Goal: Information Seeking & Learning: Learn about a topic

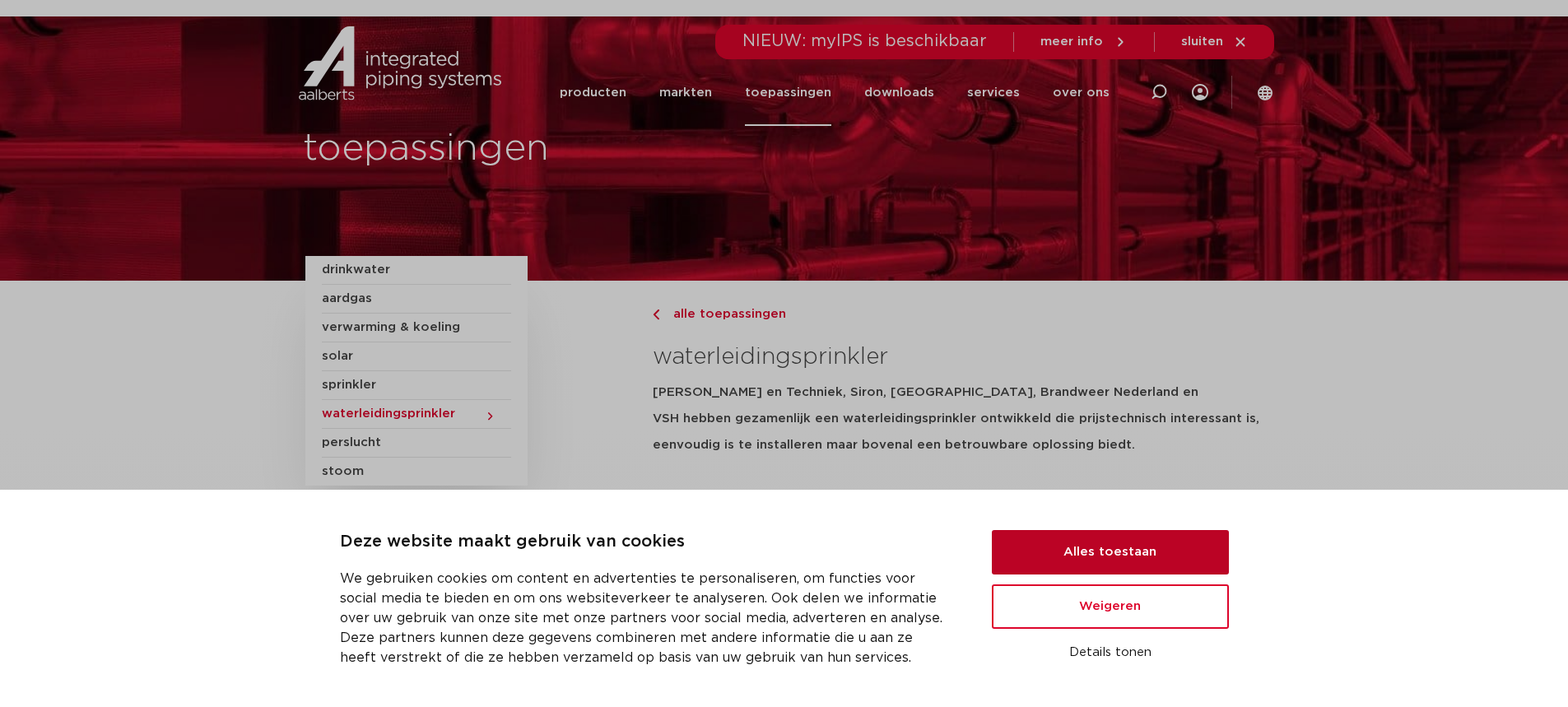
click at [1133, 547] on button "Alles toestaan" at bounding box center [1110, 552] width 237 height 44
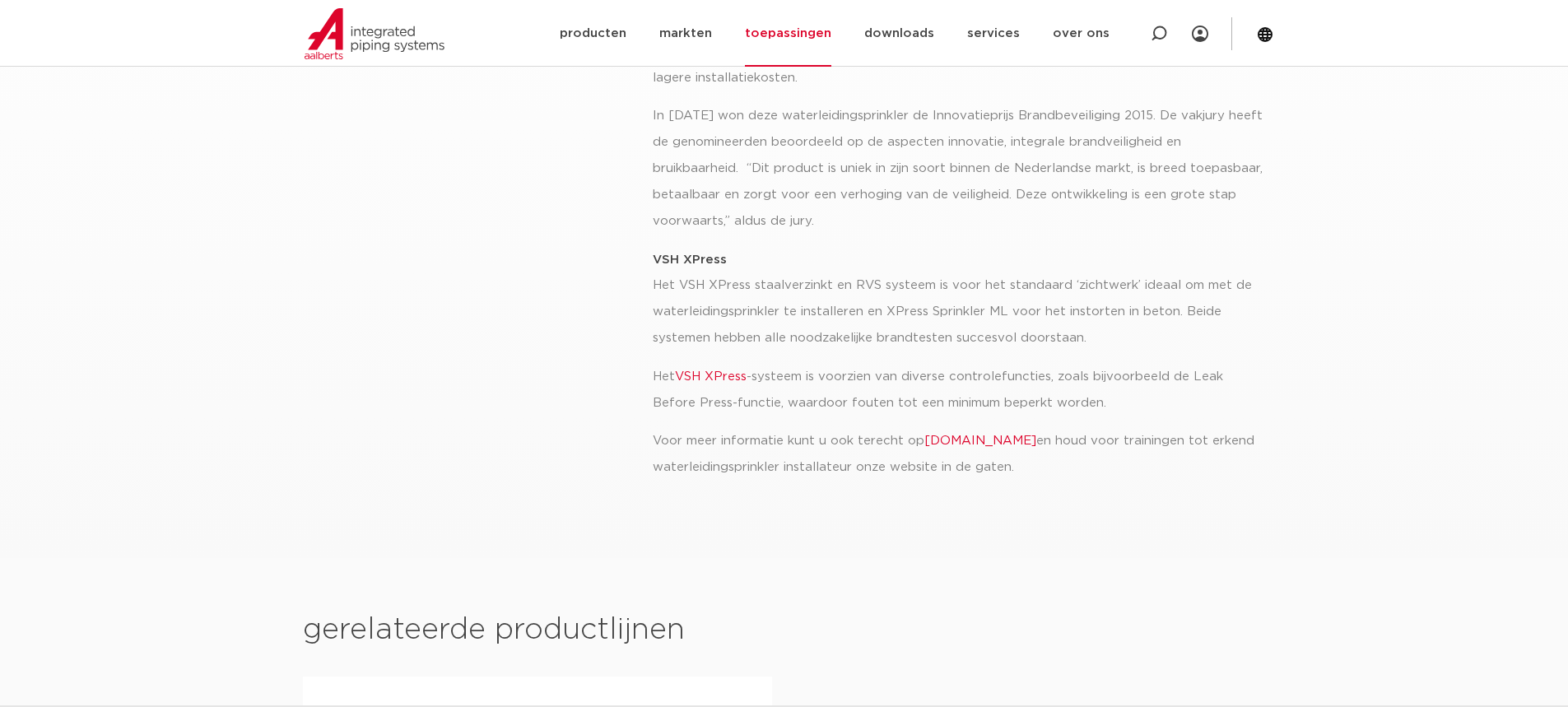
scroll to position [658, 0]
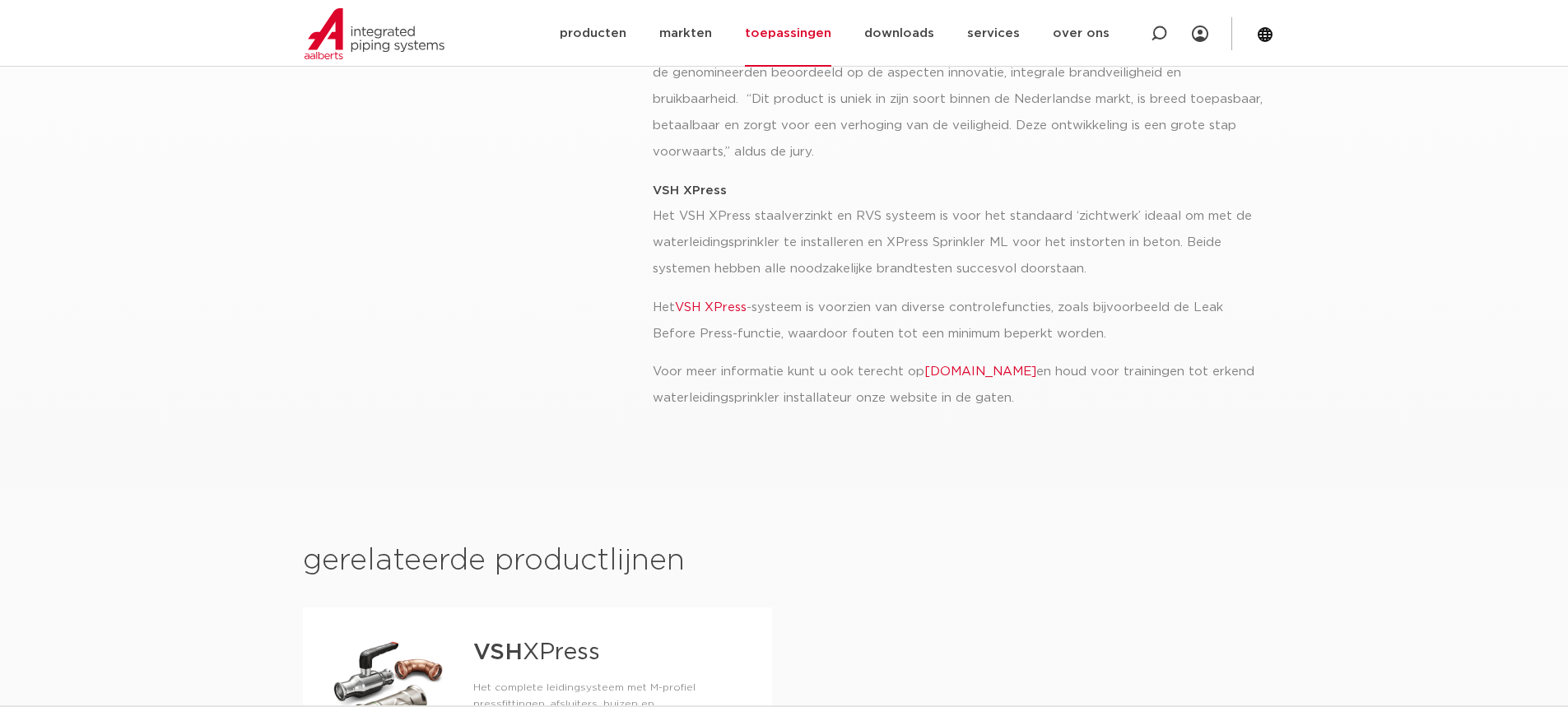
click at [1008, 371] on link "[DOMAIN_NAME]" at bounding box center [980, 372] width 112 height 13
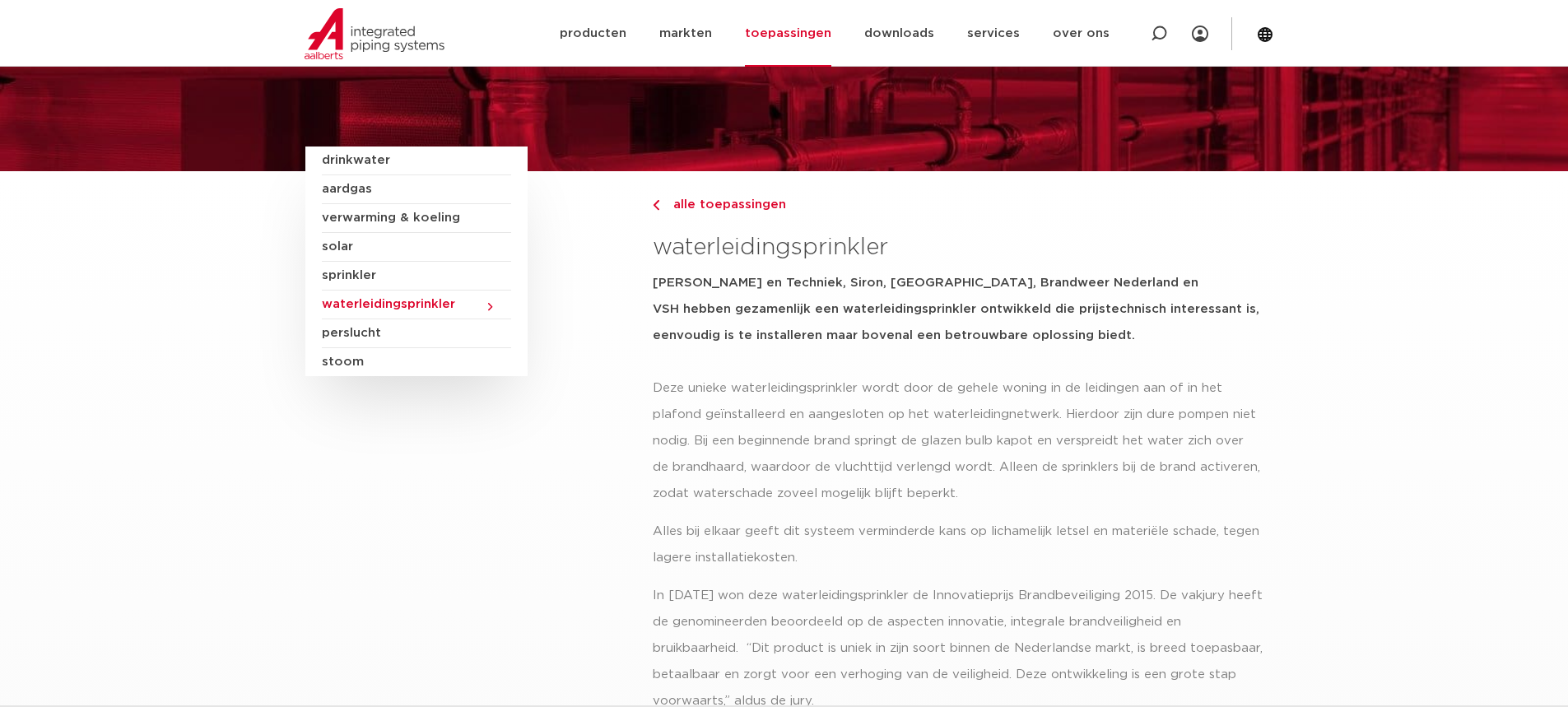
scroll to position [68, 0]
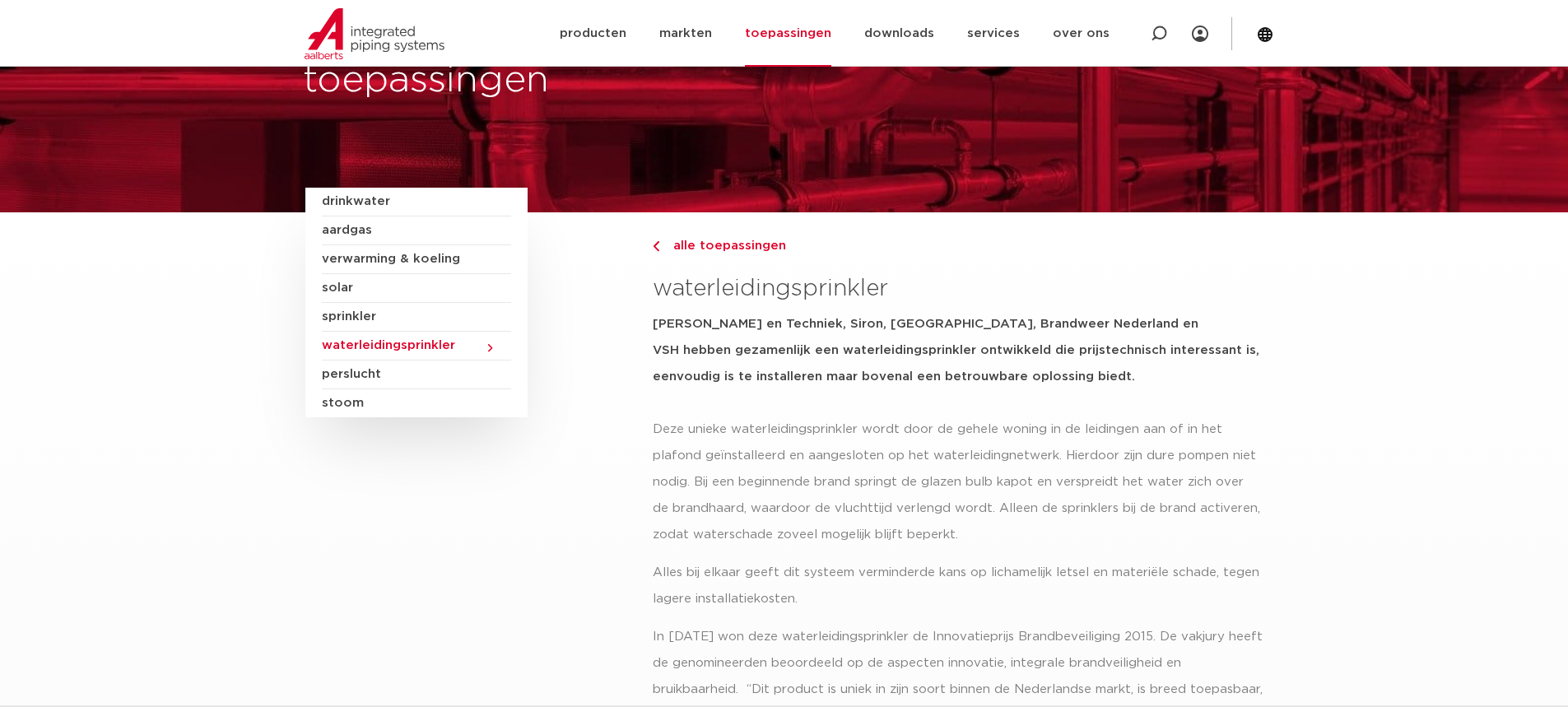
click at [474, 486] on div "drinkwater aardgas verwarming & koeling solar sprinkler waterleidingsprinkler p…" at bounding box center [469, 600] width 348 height 825
click at [599, 35] on link "producten" at bounding box center [593, 33] width 67 height 66
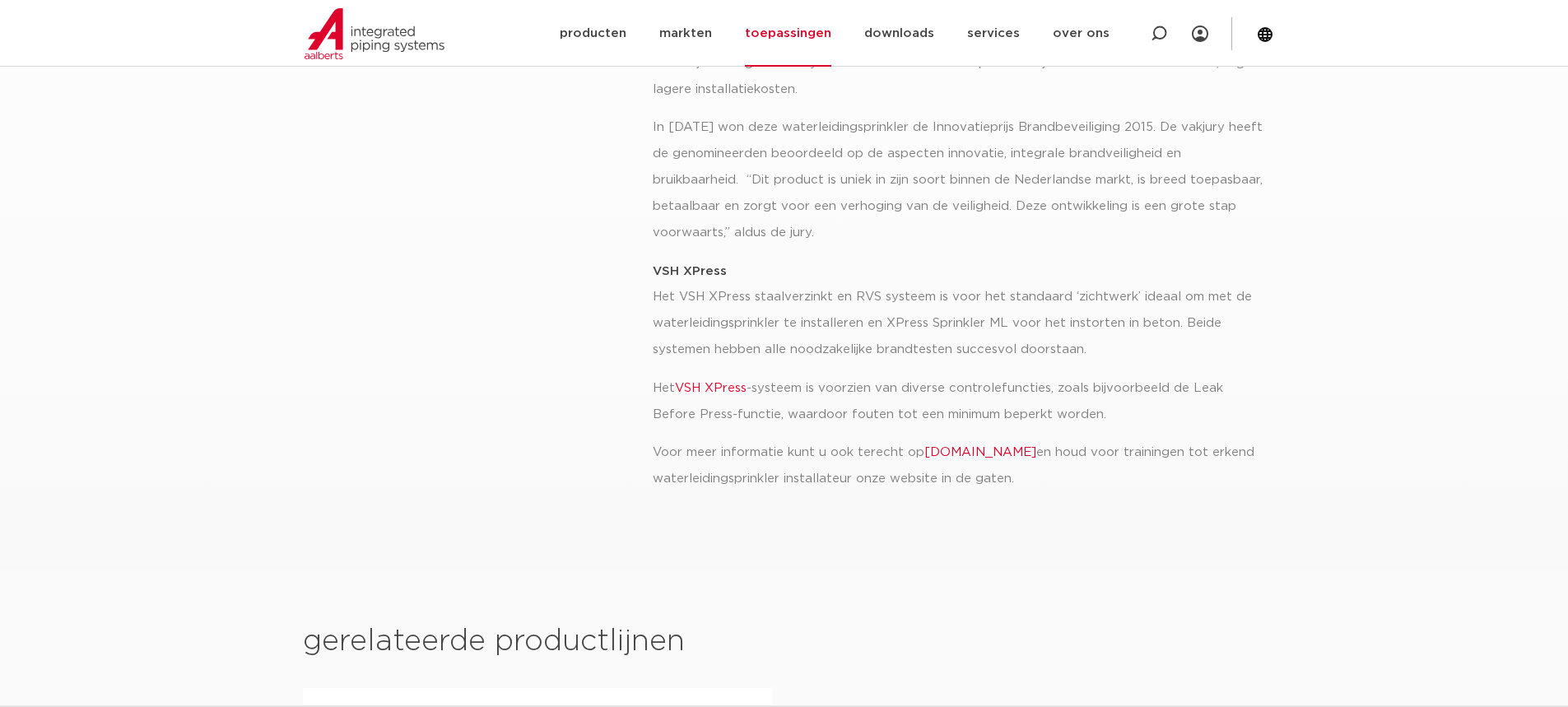
scroll to position [822, 0]
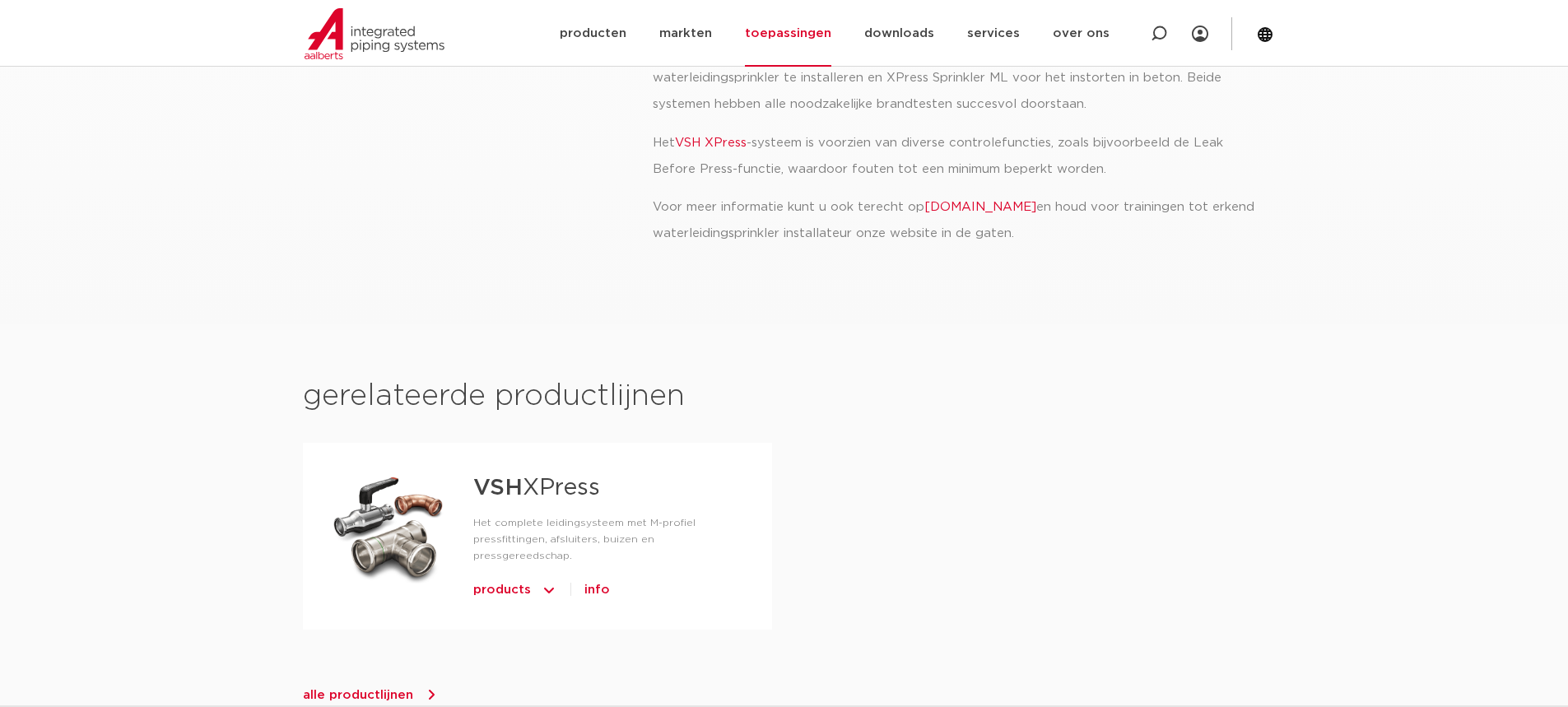
click at [977, 213] on link "[DOMAIN_NAME]" at bounding box center [980, 206] width 112 height 13
